Goal: Navigation & Orientation: Go to known website

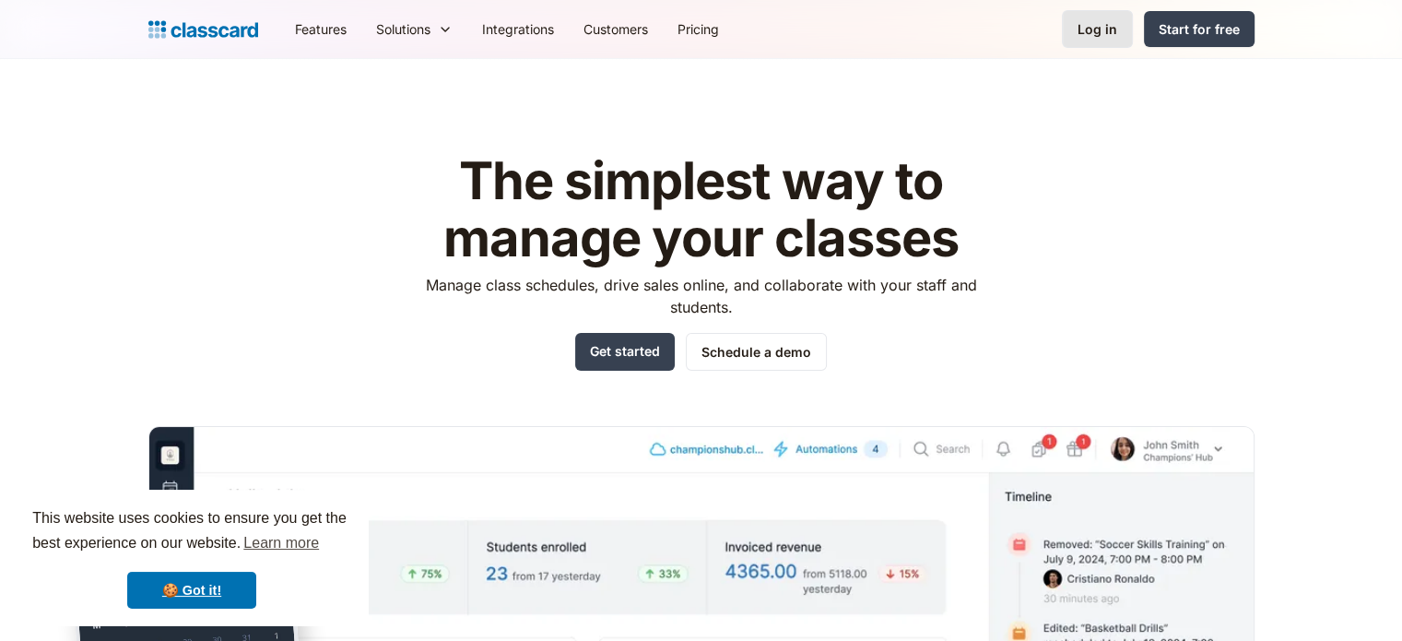
click at [1106, 26] on div "Log in" at bounding box center [1098, 28] width 40 height 19
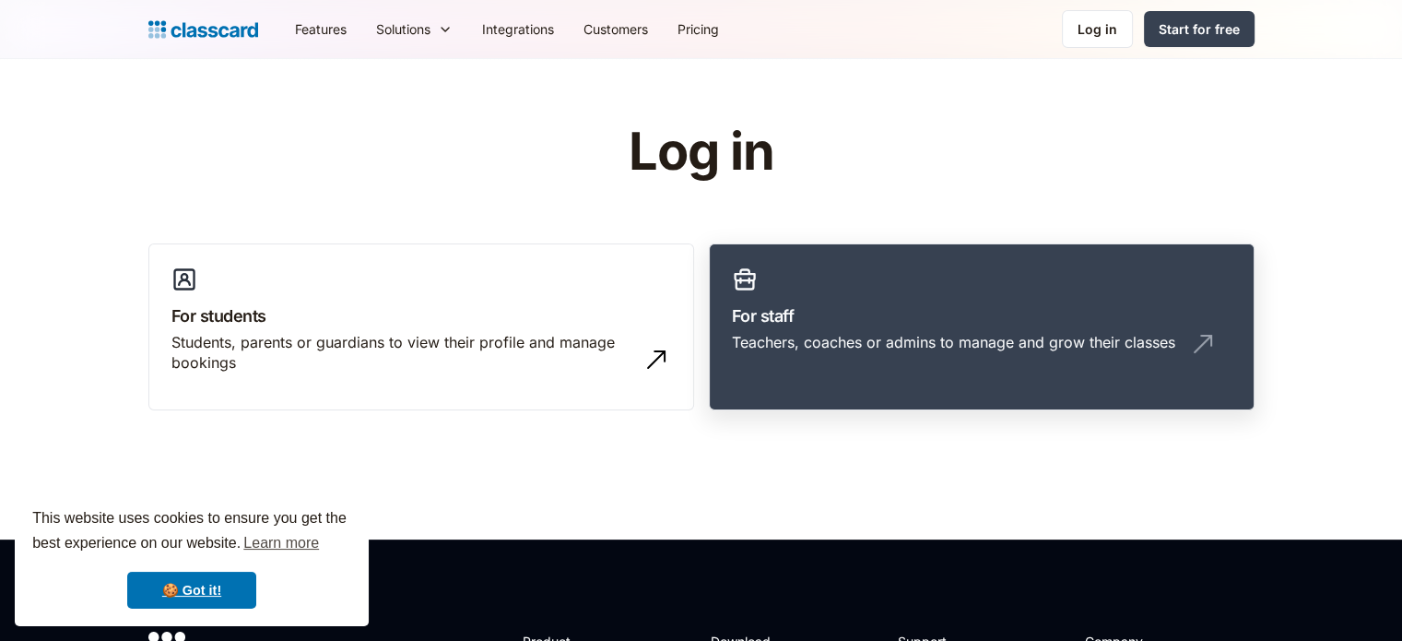
click at [930, 309] on h3 "For staff" at bounding box center [982, 315] width 500 height 25
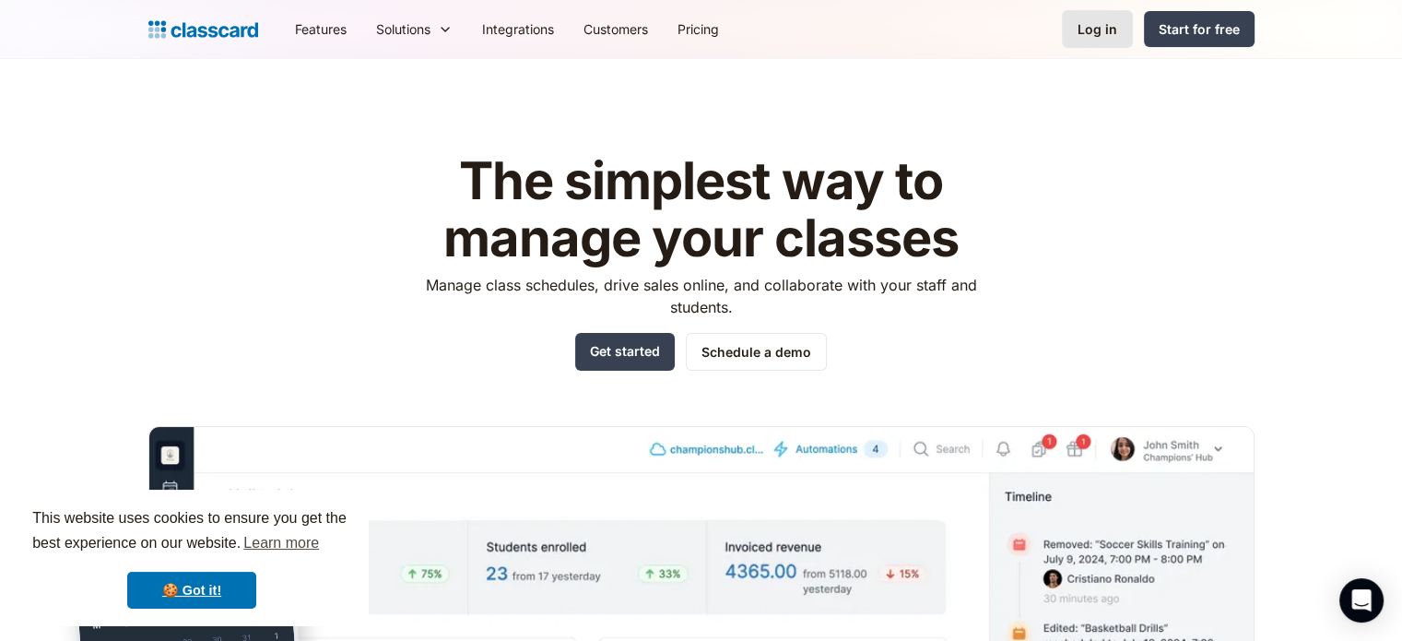
click at [1076, 29] on link "Log in" at bounding box center [1097, 29] width 71 height 38
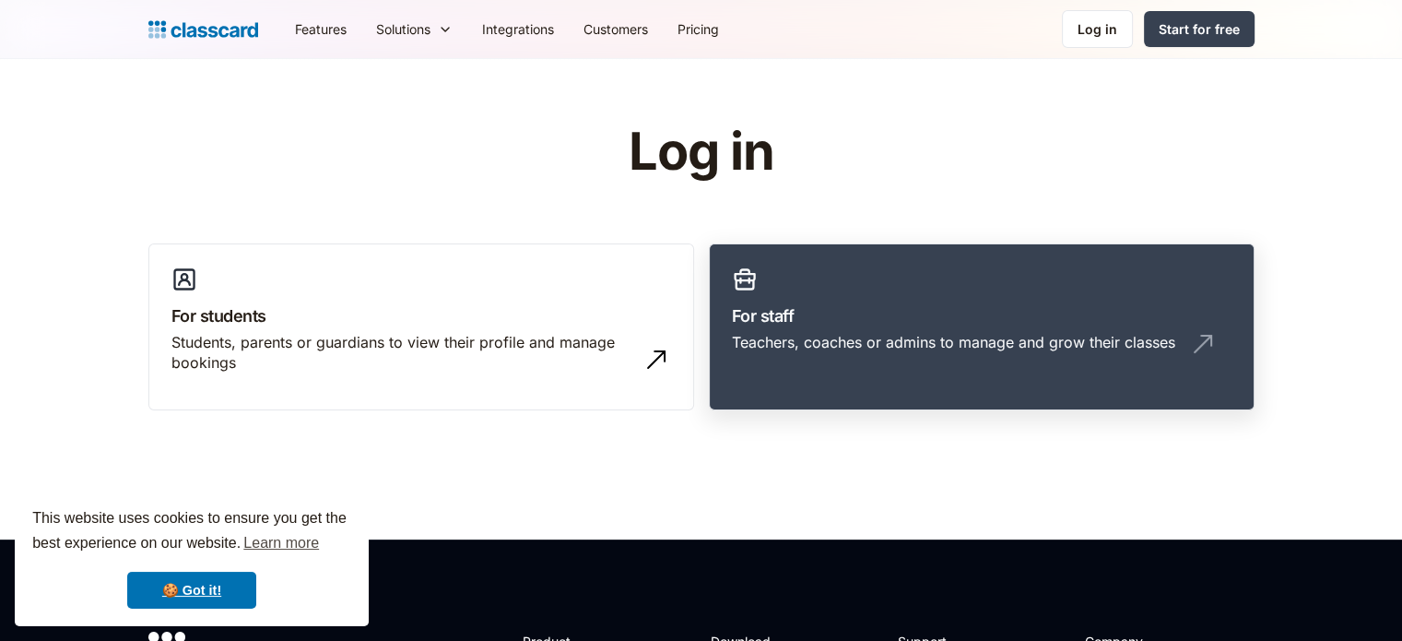
click at [965, 333] on div "Teachers, coaches or admins to manage and grow their classes" at bounding box center [953, 342] width 443 height 20
